Goal: Check status: Check status

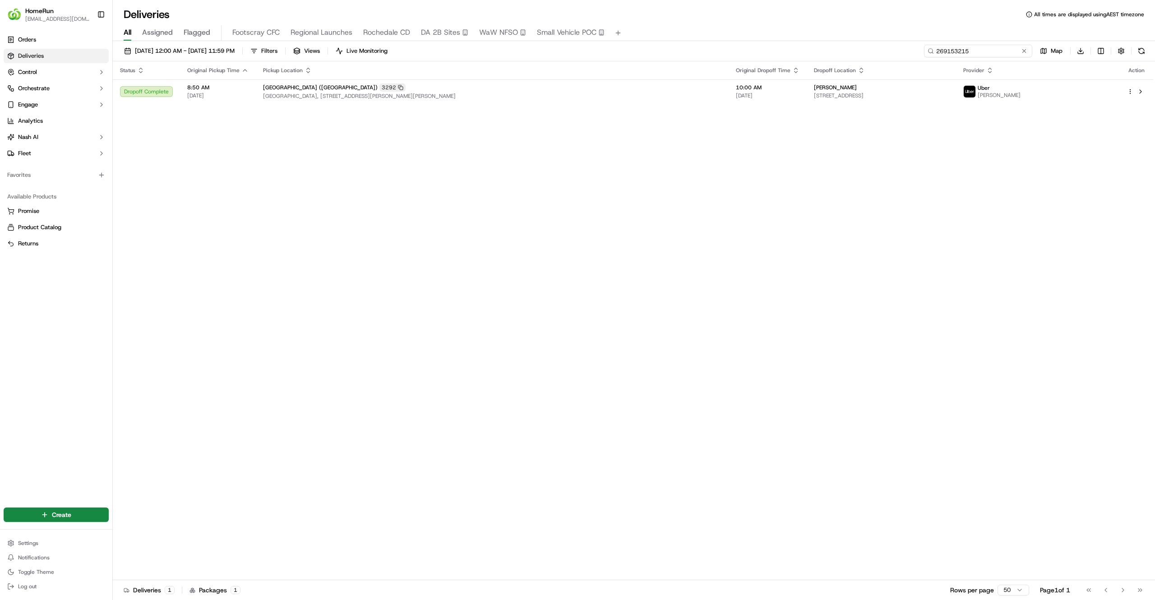
click at [979, 52] on input "269153215" at bounding box center [978, 51] width 108 height 13
paste input "429421"
type input "269429421"
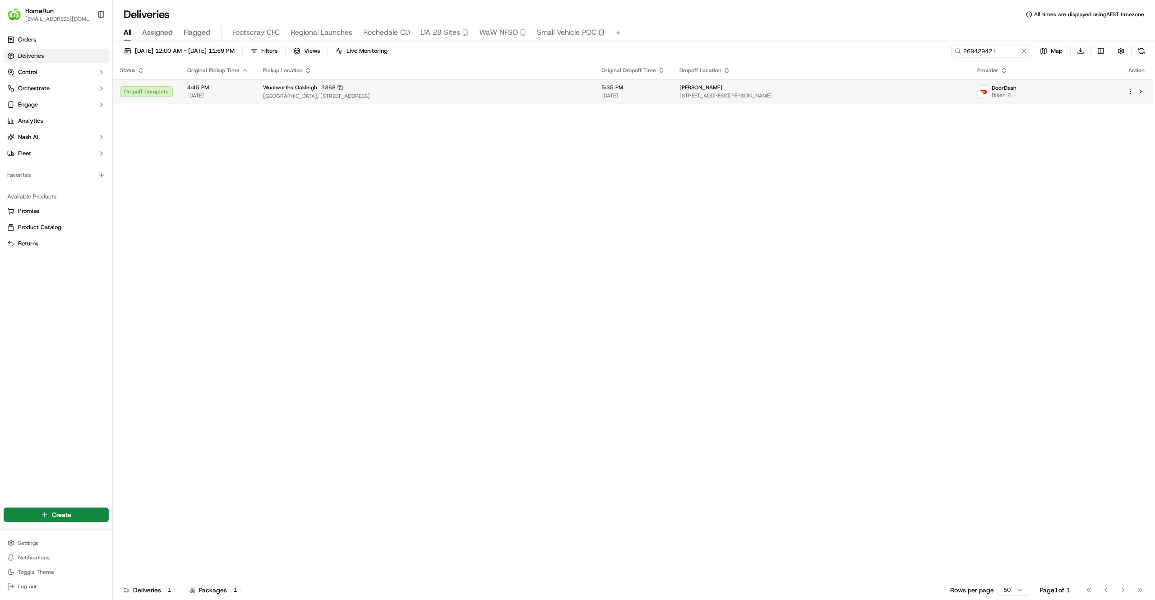
click at [594, 102] on td "[GEOGRAPHIC_DATA] [STREET_ADDRESS]" at bounding box center [425, 91] width 338 height 24
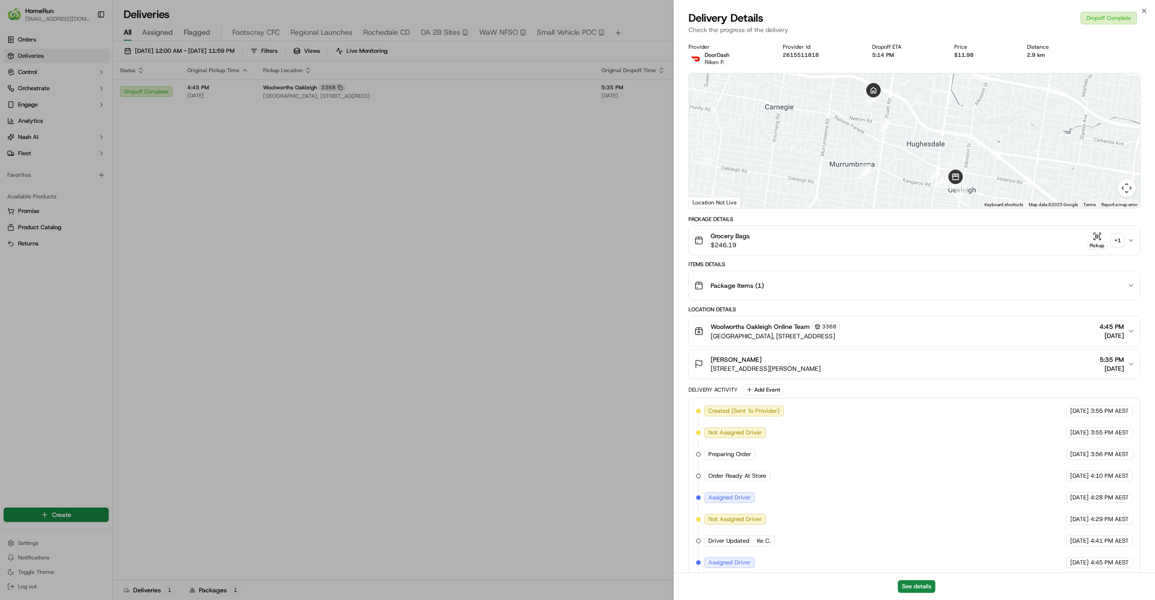
click at [1111, 241] on div "+ 1" at bounding box center [1117, 240] width 13 height 13
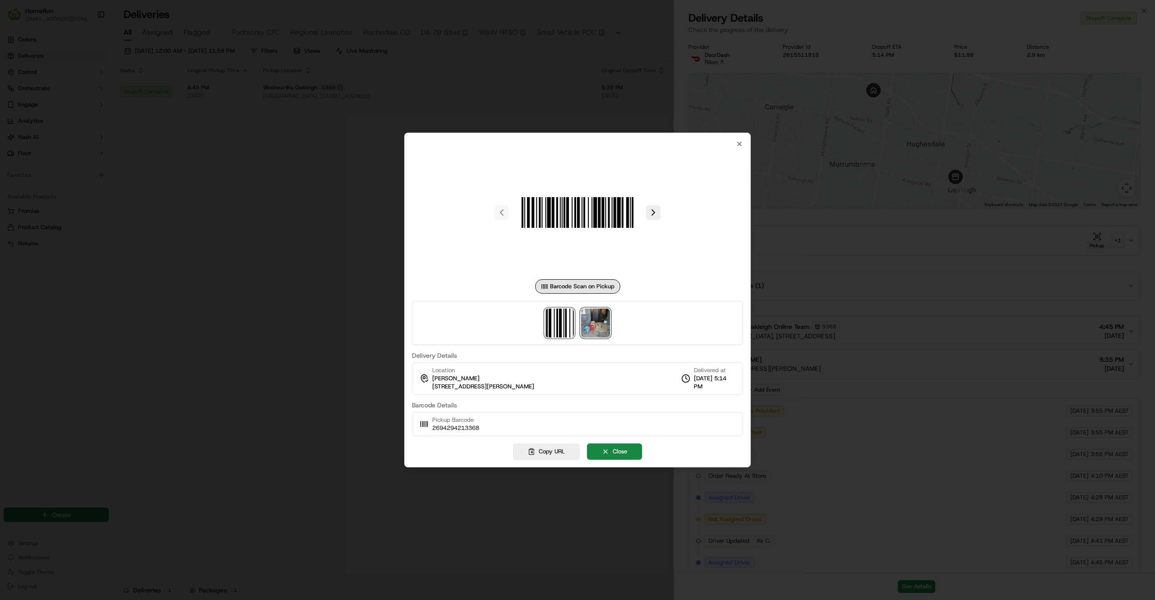
click at [601, 310] on img at bounding box center [595, 323] width 29 height 29
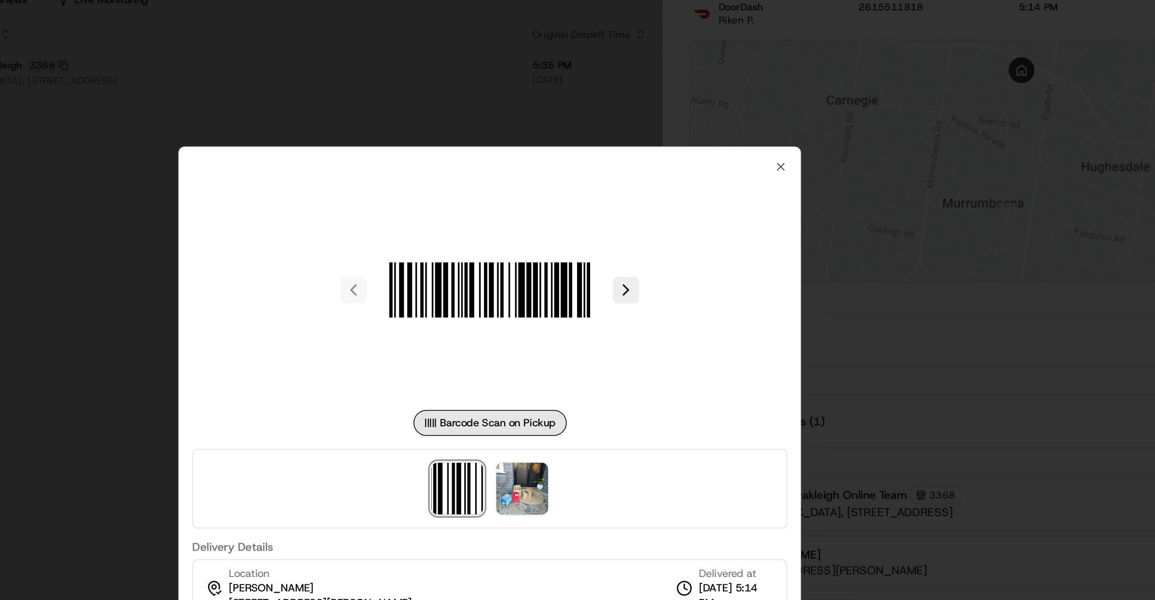
click at [788, 231] on div at bounding box center [577, 300] width 1155 height 600
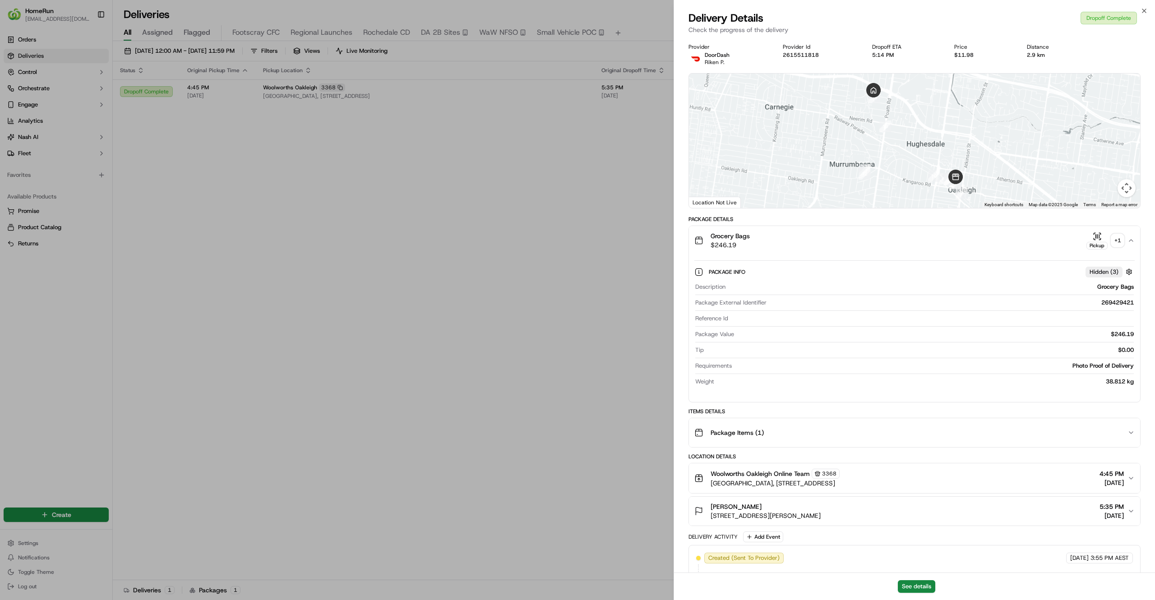
click at [1007, 429] on div "Package Items ( 1 )" at bounding box center [910, 433] width 433 height 18
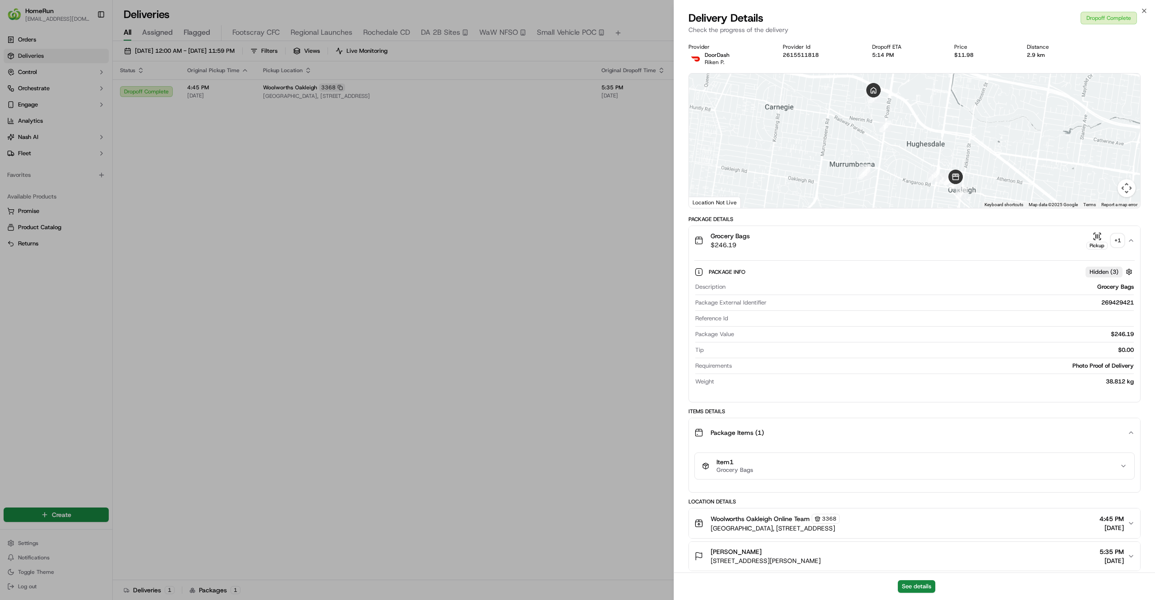
scroll to position [10, 0]
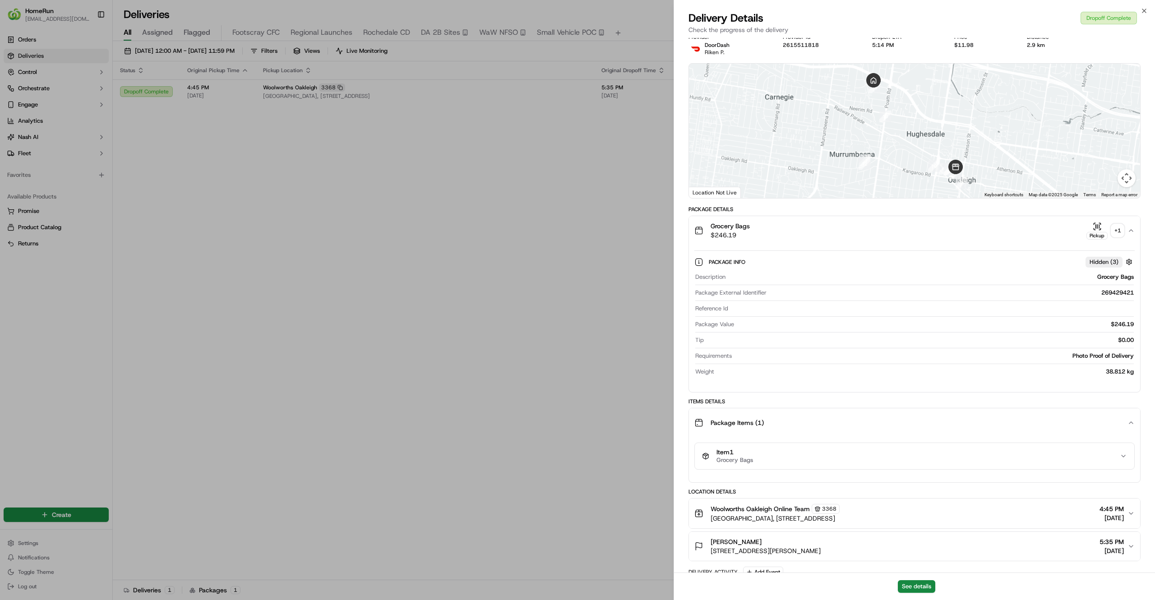
click at [1048, 549] on div "[PERSON_NAME] [STREET_ADDRESS][PERSON_NAME], AU 5:35 PM [DATE]" at bounding box center [910, 546] width 433 height 18
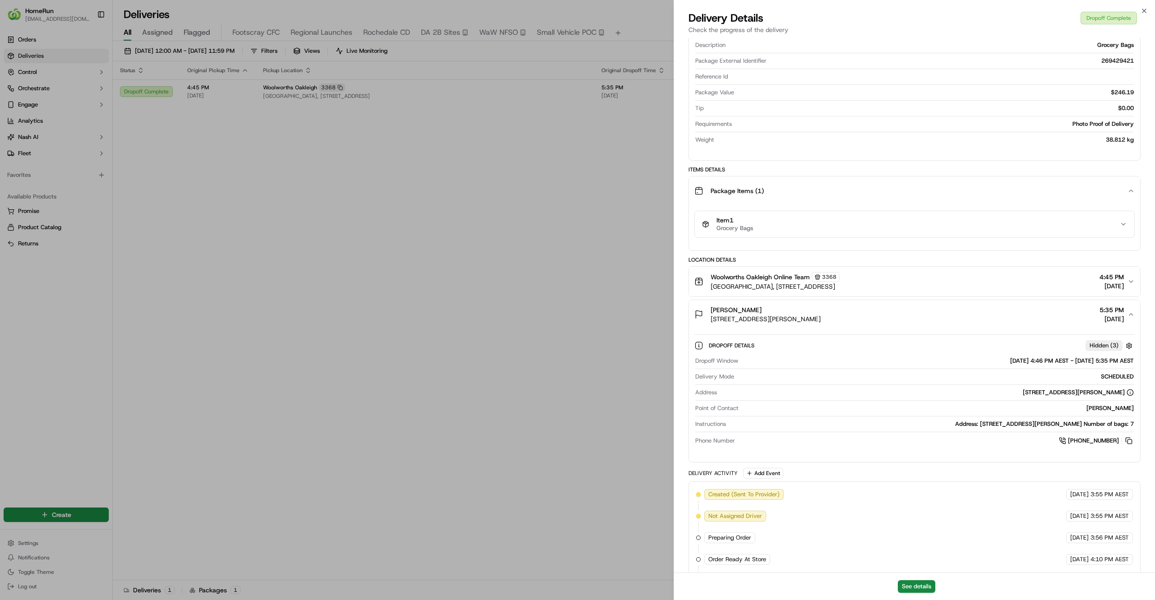
scroll to position [0, 0]
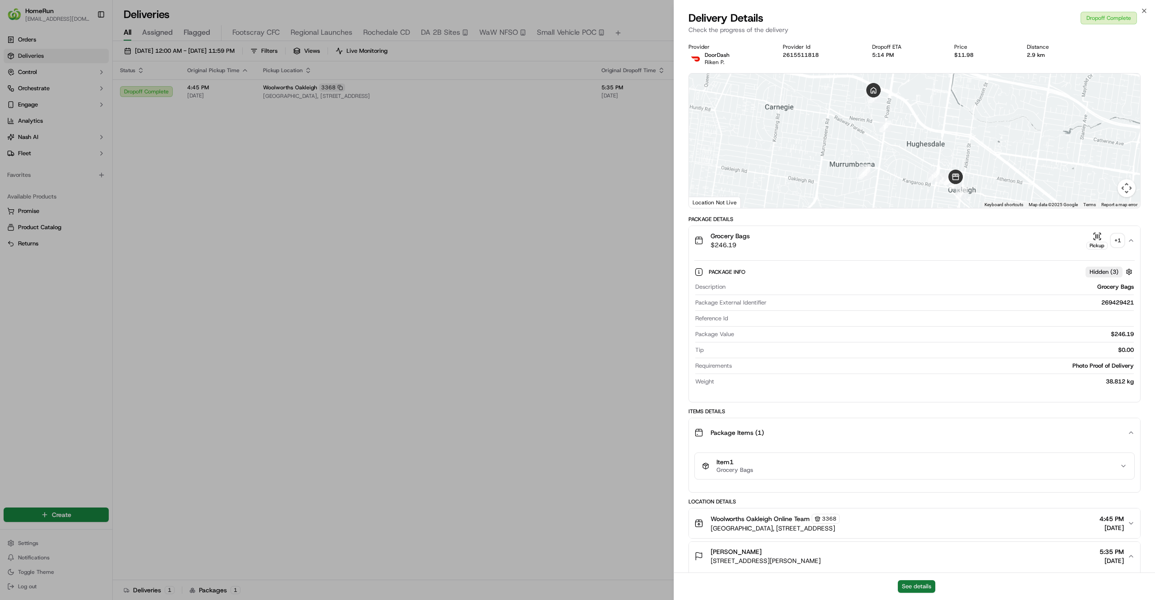
click at [908, 589] on button "See details" at bounding box center [916, 586] width 37 height 13
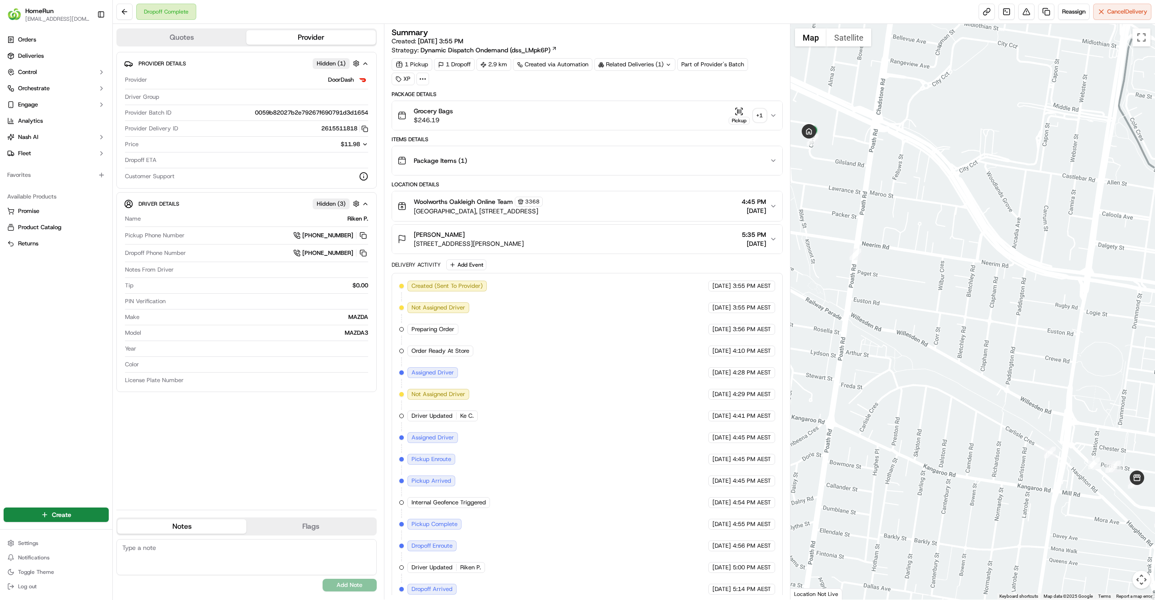
click at [650, 63] on div "Related Deliveries (1)" at bounding box center [634, 64] width 81 height 13
click at [645, 97] on span "269432359" at bounding box center [651, 101] width 32 height 8
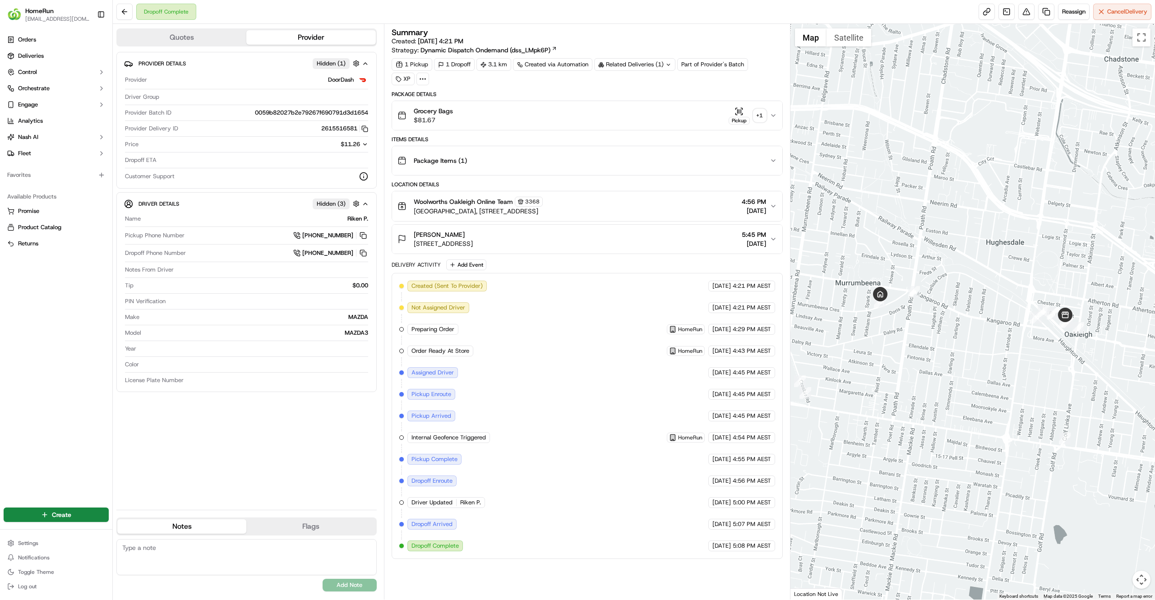
click at [760, 118] on div "+ 1" at bounding box center [759, 115] width 13 height 13
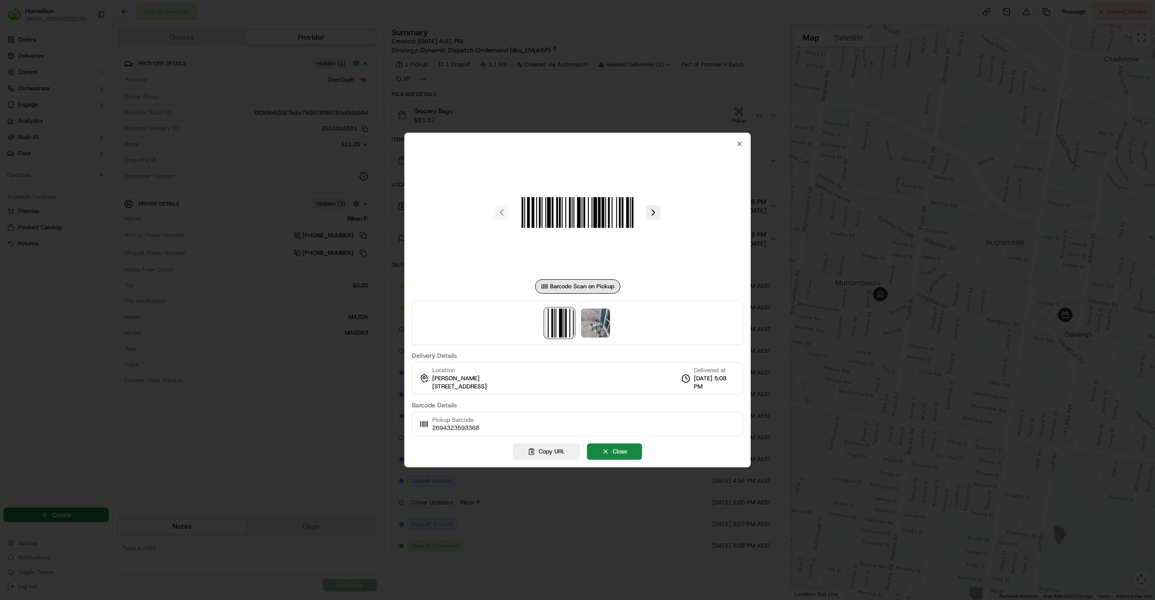
click at [578, 325] on div at bounding box center [577, 323] width 331 height 44
click at [595, 323] on img at bounding box center [595, 323] width 29 height 29
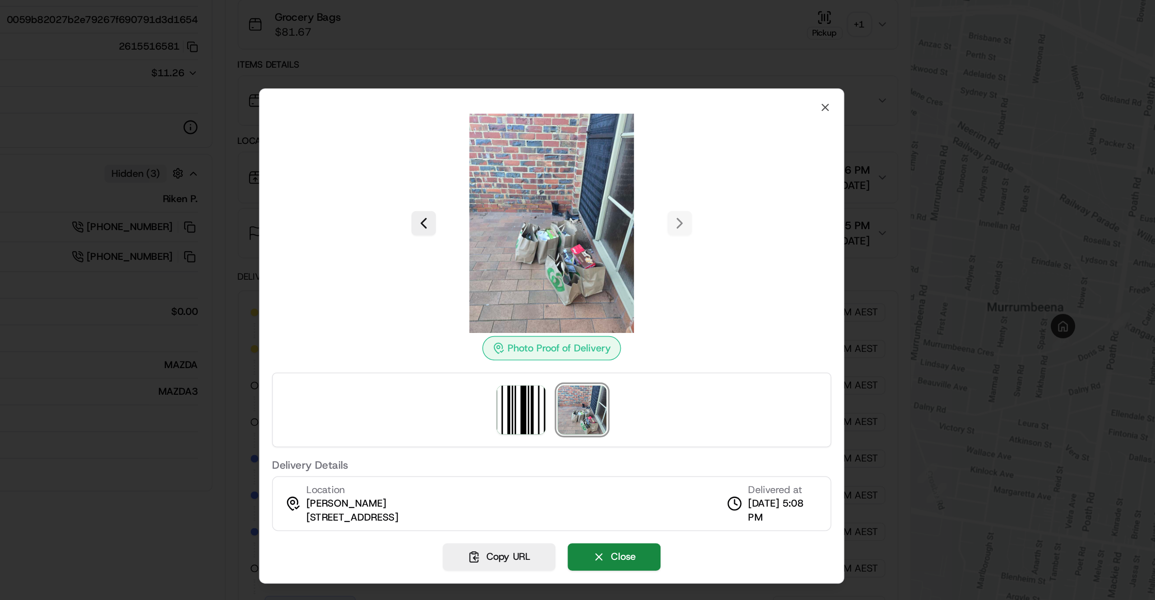
click at [763, 252] on div at bounding box center [577, 300] width 1155 height 600
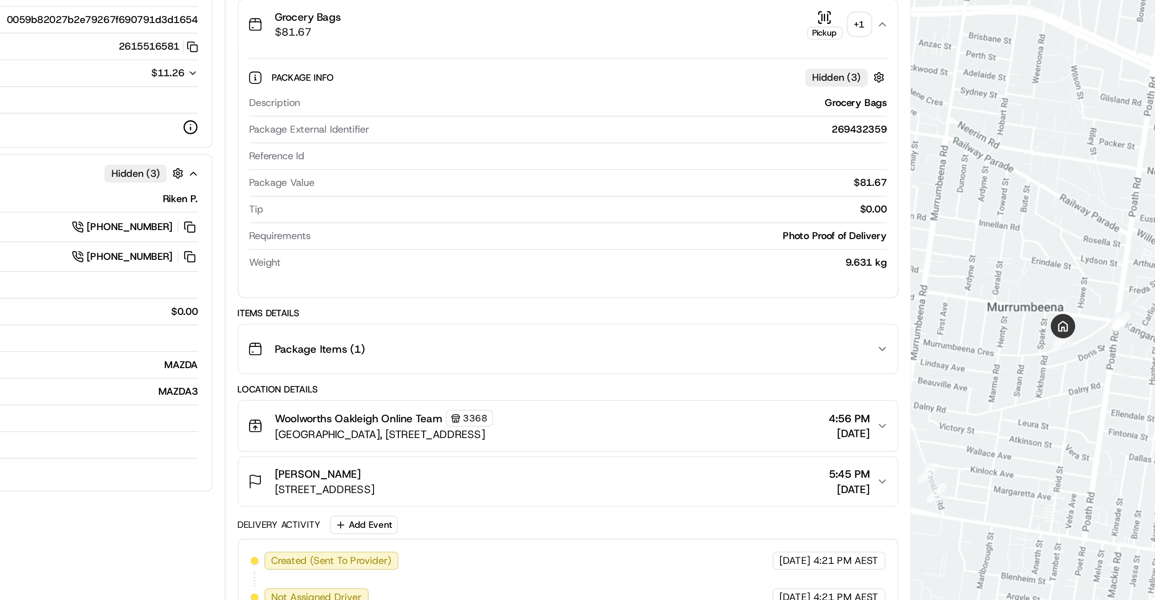
click at [679, 395] on div "Jessica Beaconsfield 10 Pelling Rd, U 1, Murrumbeena, VIC 3163, AU 5:45 PM 14/0…" at bounding box center [583, 386] width 372 height 18
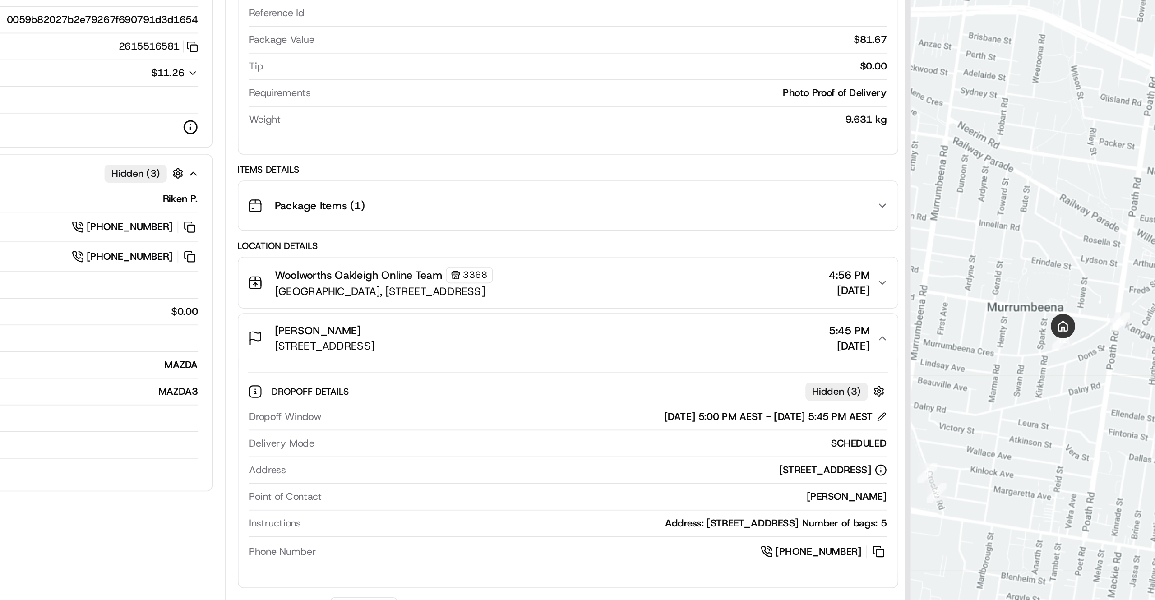
scroll to position [88, 0]
